Goal: Information Seeking & Learning: Learn about a topic

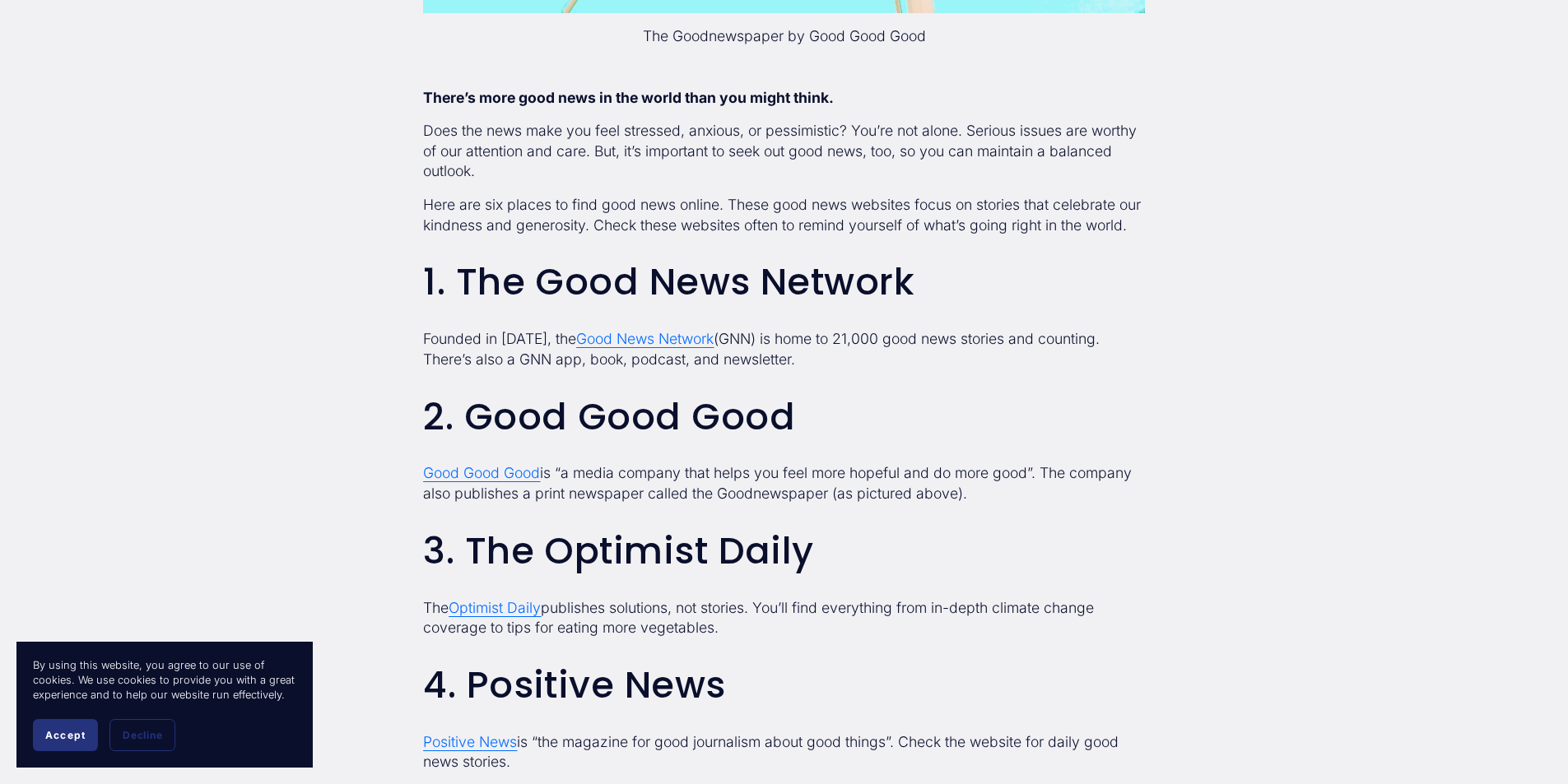
scroll to position [1400, 0]
click at [676, 347] on span "Good News Network" at bounding box center [645, 338] width 137 height 18
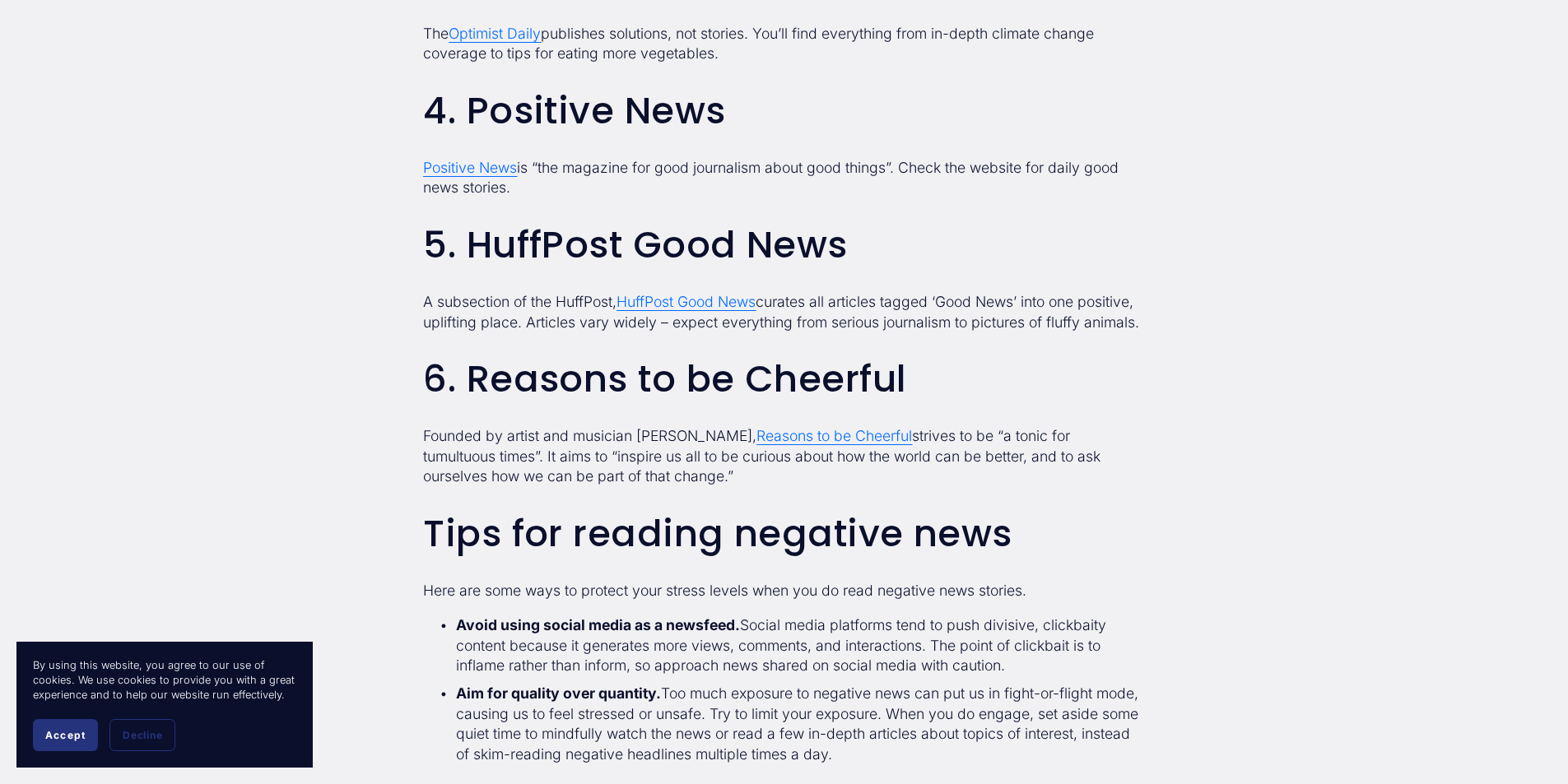
scroll to position [1993, 0]
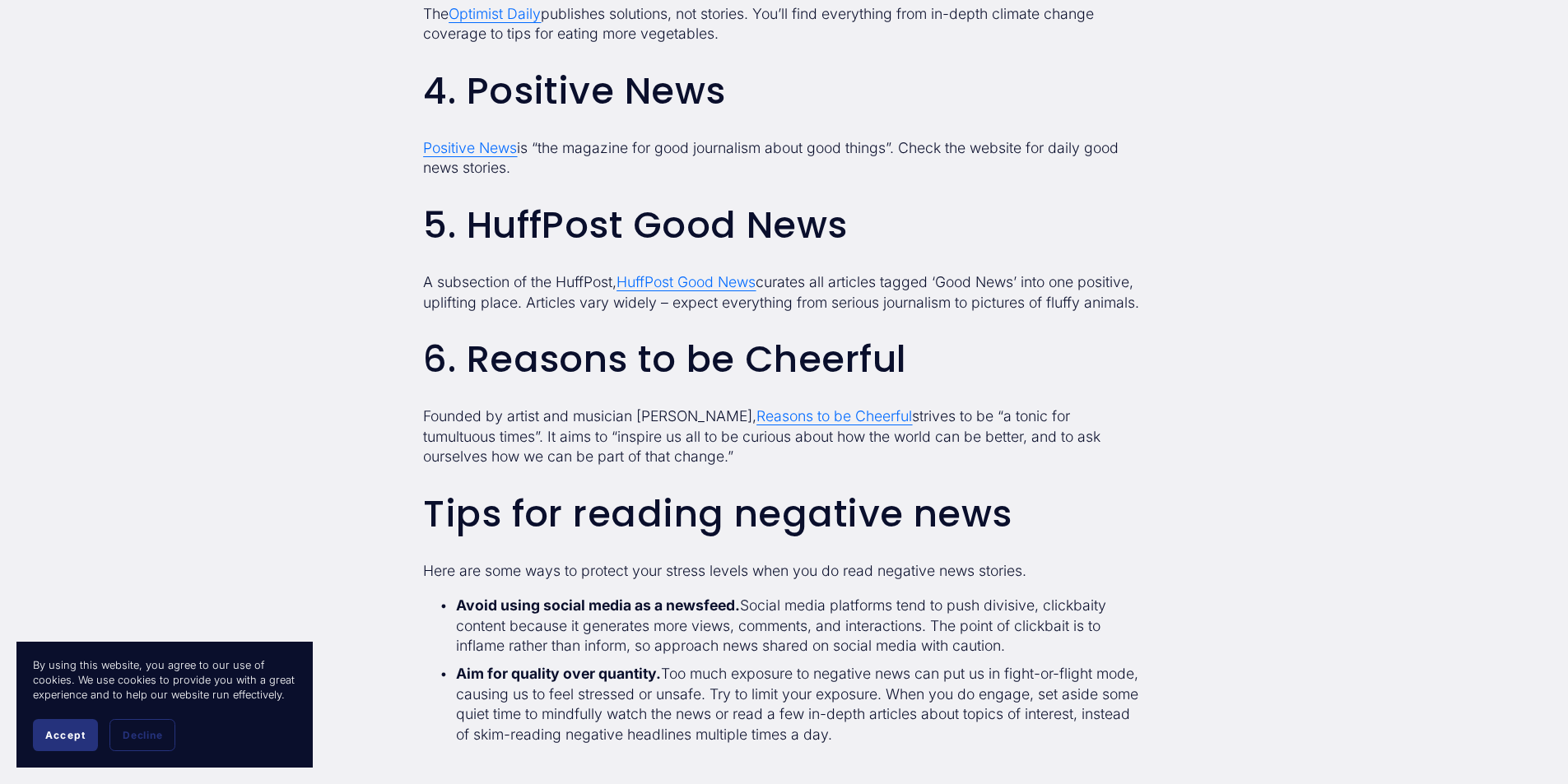
click at [468, 157] on span "Positive News" at bounding box center [470, 148] width 94 height 18
